Goal: Check status

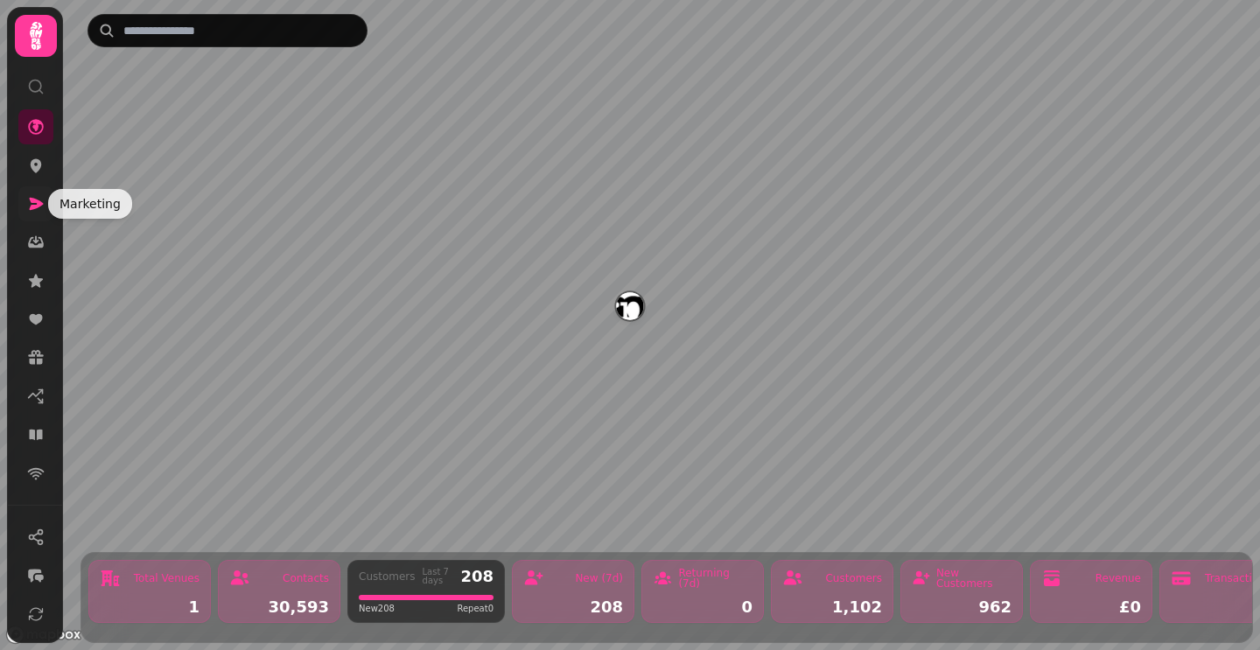
click at [41, 198] on icon at bounding box center [36, 204] width 18 height 18
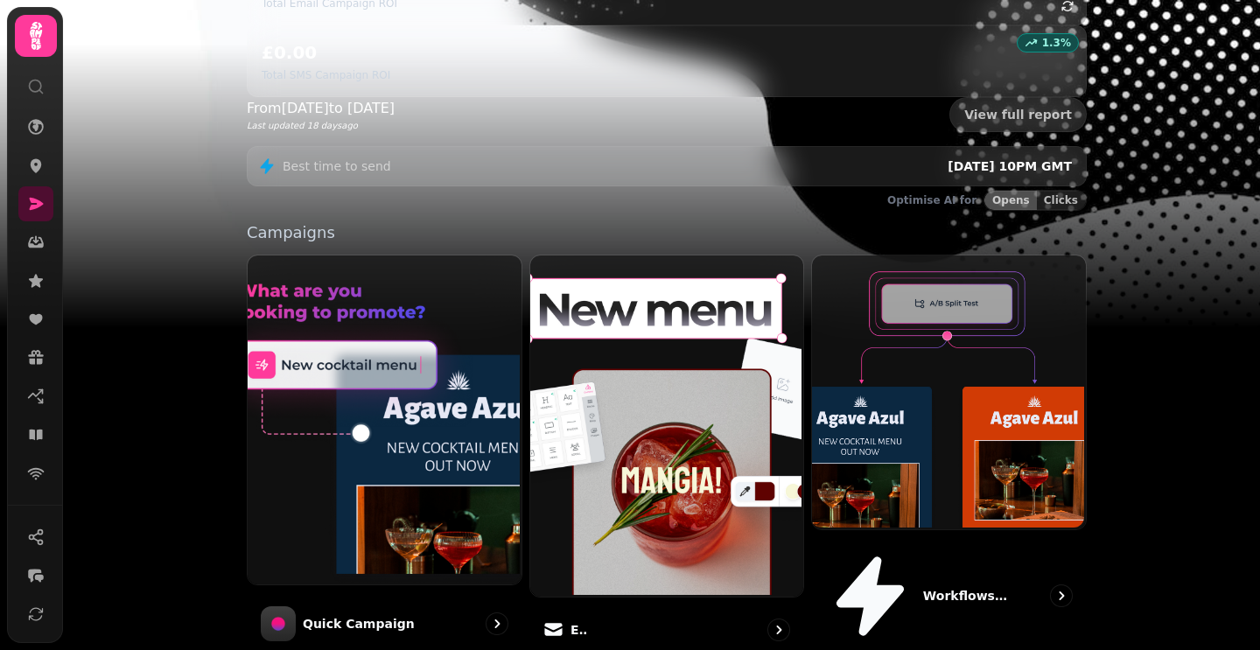
scroll to position [431, 0]
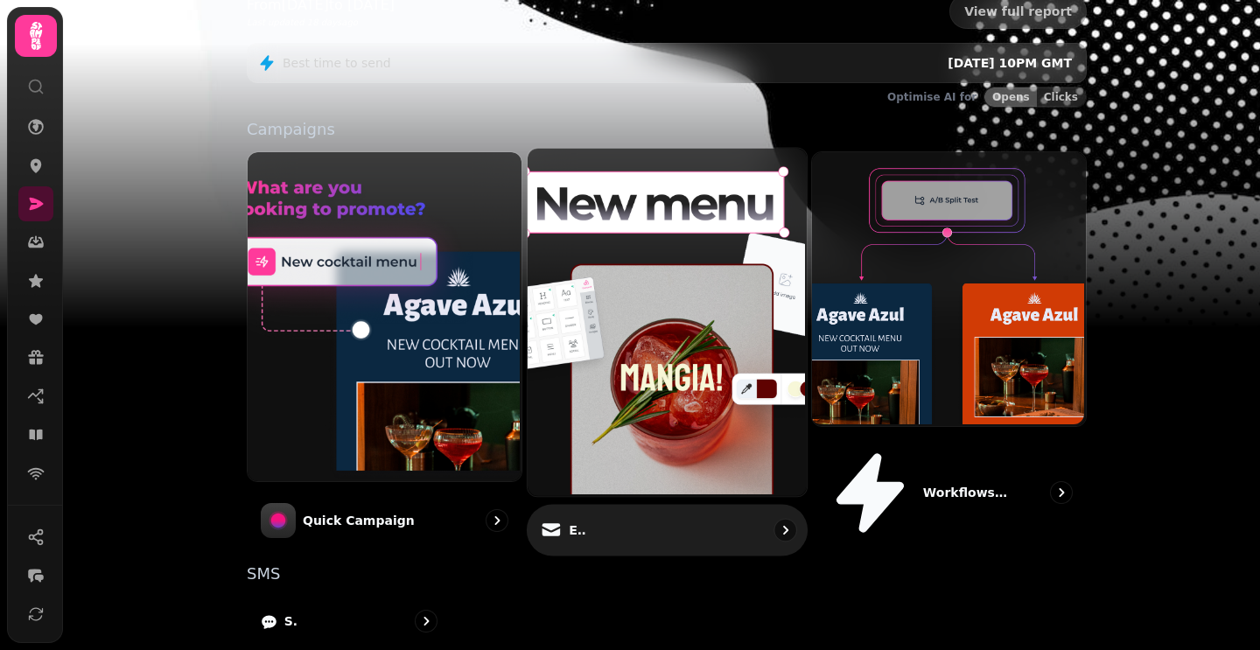
click at [586, 522] on p "Email" at bounding box center [578, 531] width 18 height 18
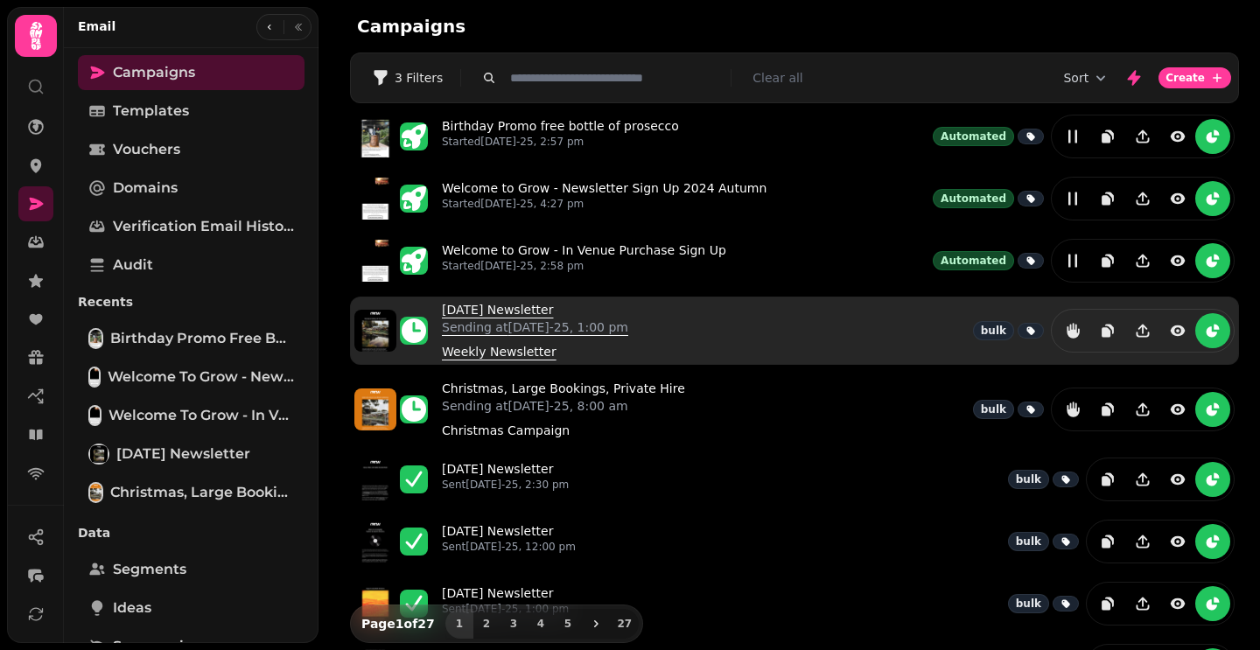
scroll to position [2, 0]
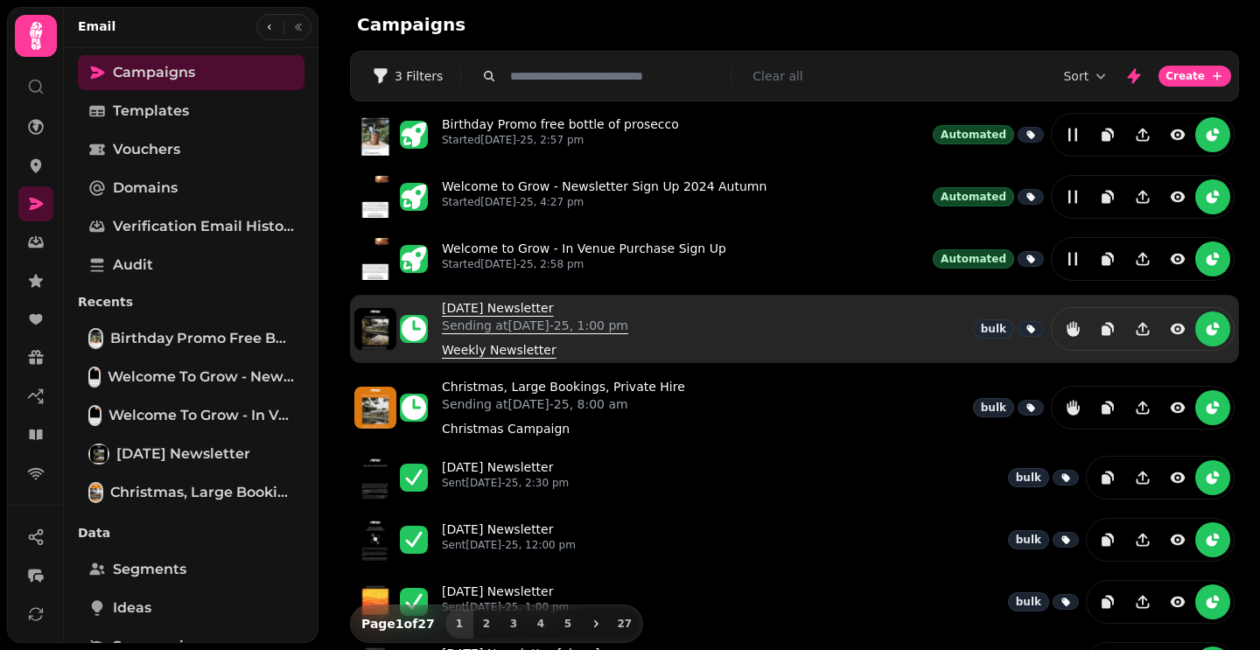
click at [518, 324] on p "Sending at [DATE]-25, 1:00 pm" at bounding box center [535, 326] width 186 height 18
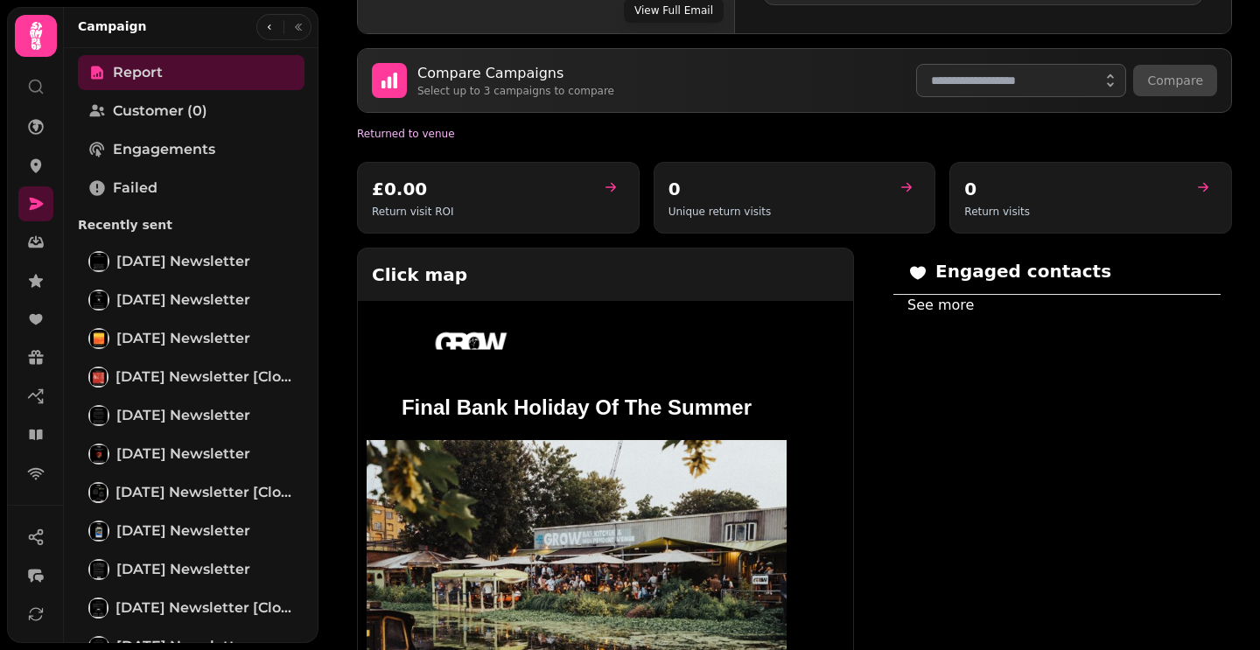
scroll to position [1371, 0]
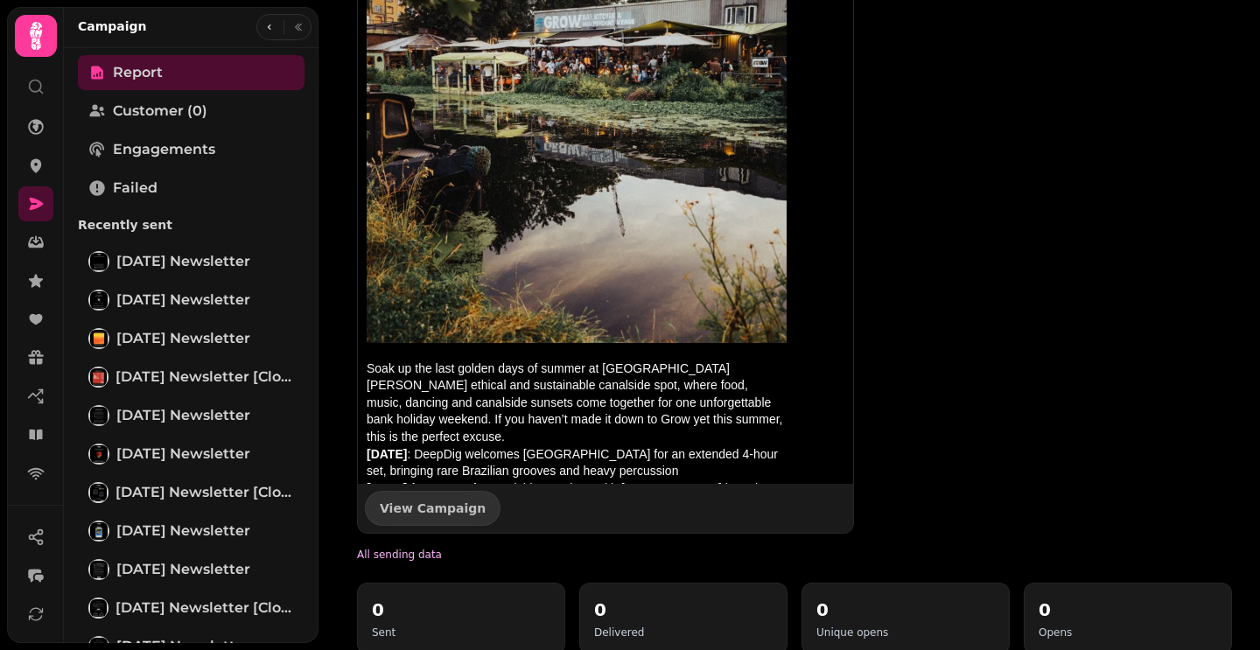
click at [459, 361] on p "Soak up the last golden days of summer at [GEOGRAPHIC_DATA] [PERSON_NAME] ethic…" at bounding box center [577, 404] width 420 height 86
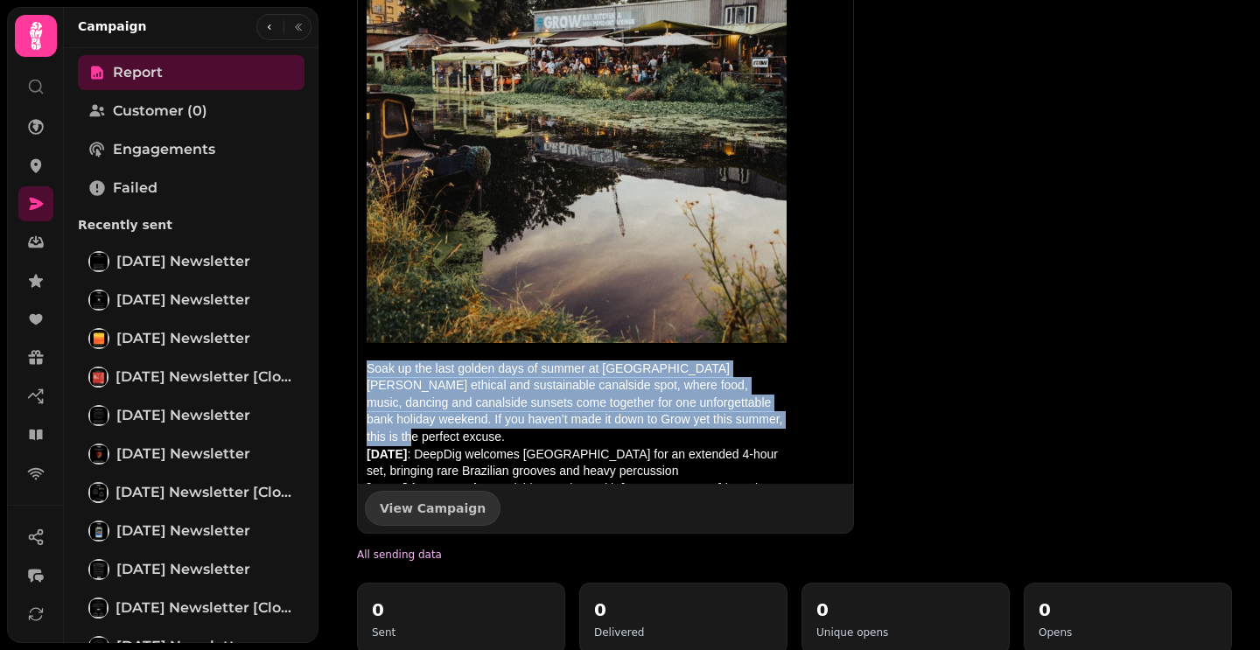
drag, startPoint x: 771, startPoint y: 386, endPoint x: 365, endPoint y: 333, distance: 409.6
click at [365, 352] on td "Soak up the last golden days of summer at [GEOGRAPHIC_DATA] [PERSON_NAME] ethic…" at bounding box center [577, 532] width 438 height 361
copy p "Soak up the last golden days of summer at [GEOGRAPHIC_DATA] [PERSON_NAME] ethic…"
